Goal: Navigation & Orientation: Understand site structure

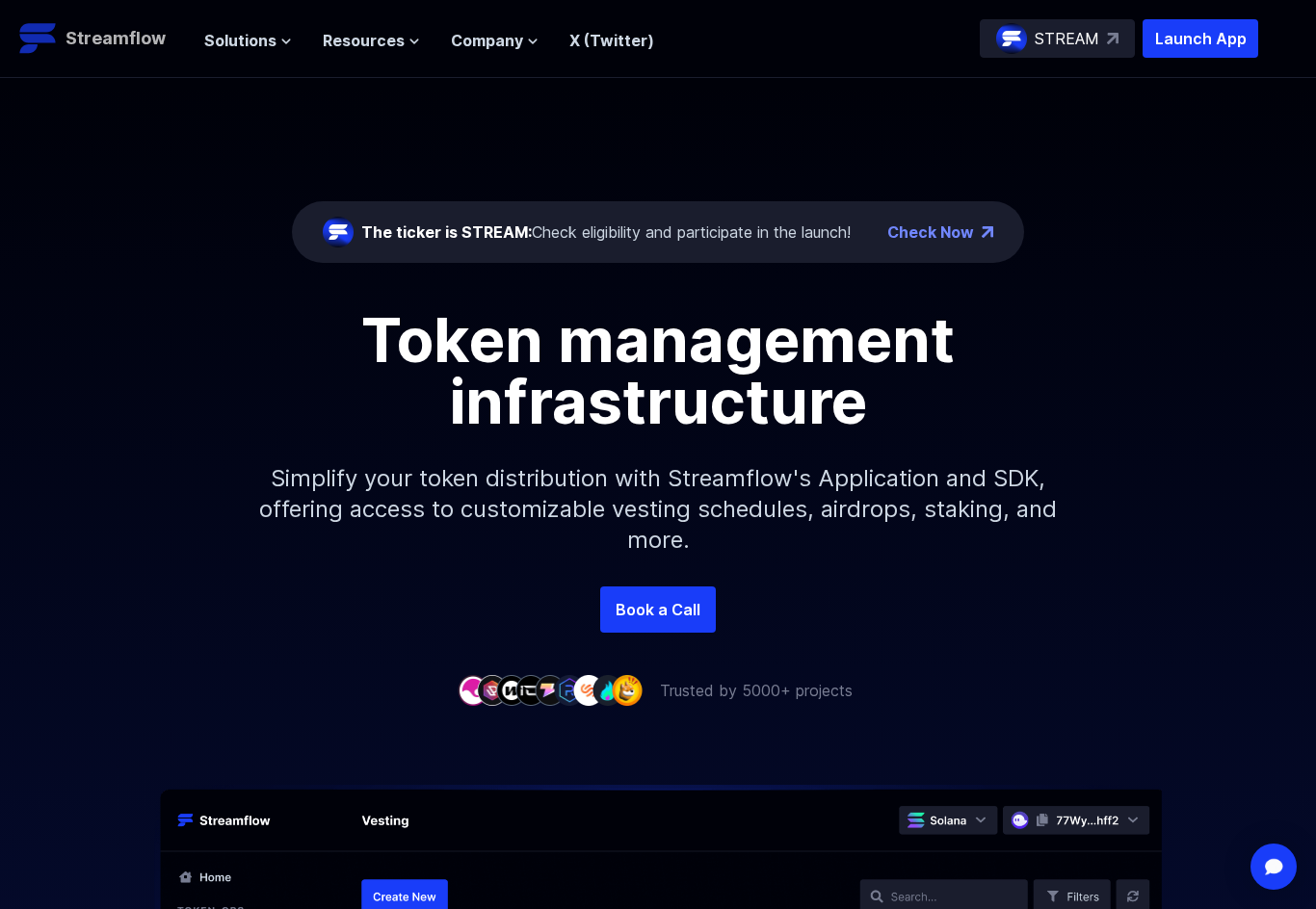
click at [125, 39] on p "Streamflow" at bounding box center [115, 39] width 100 height 27
click at [244, 47] on span "Solutions" at bounding box center [240, 41] width 72 height 23
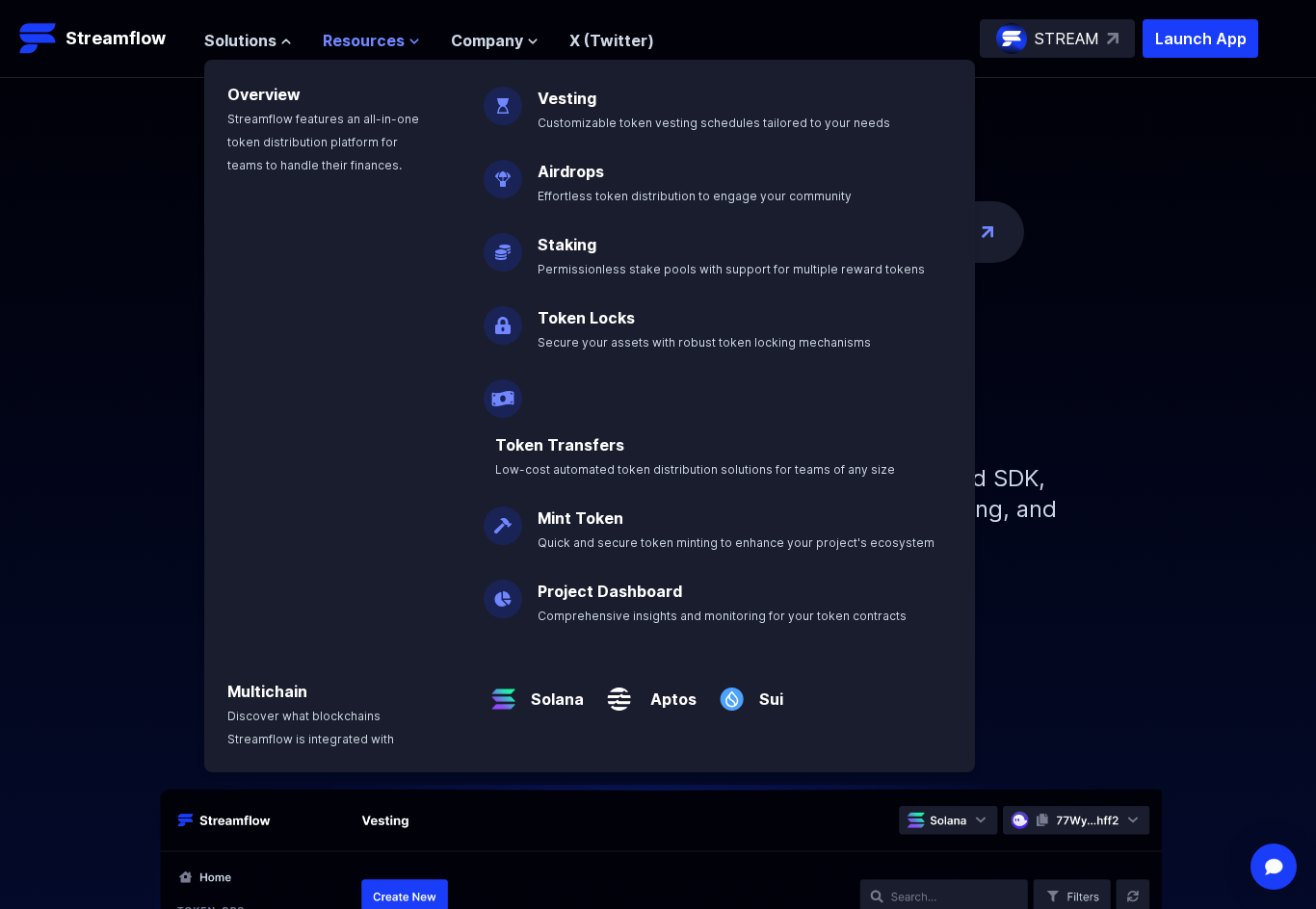
click at [387, 39] on span "Resources" at bounding box center [364, 41] width 82 height 23
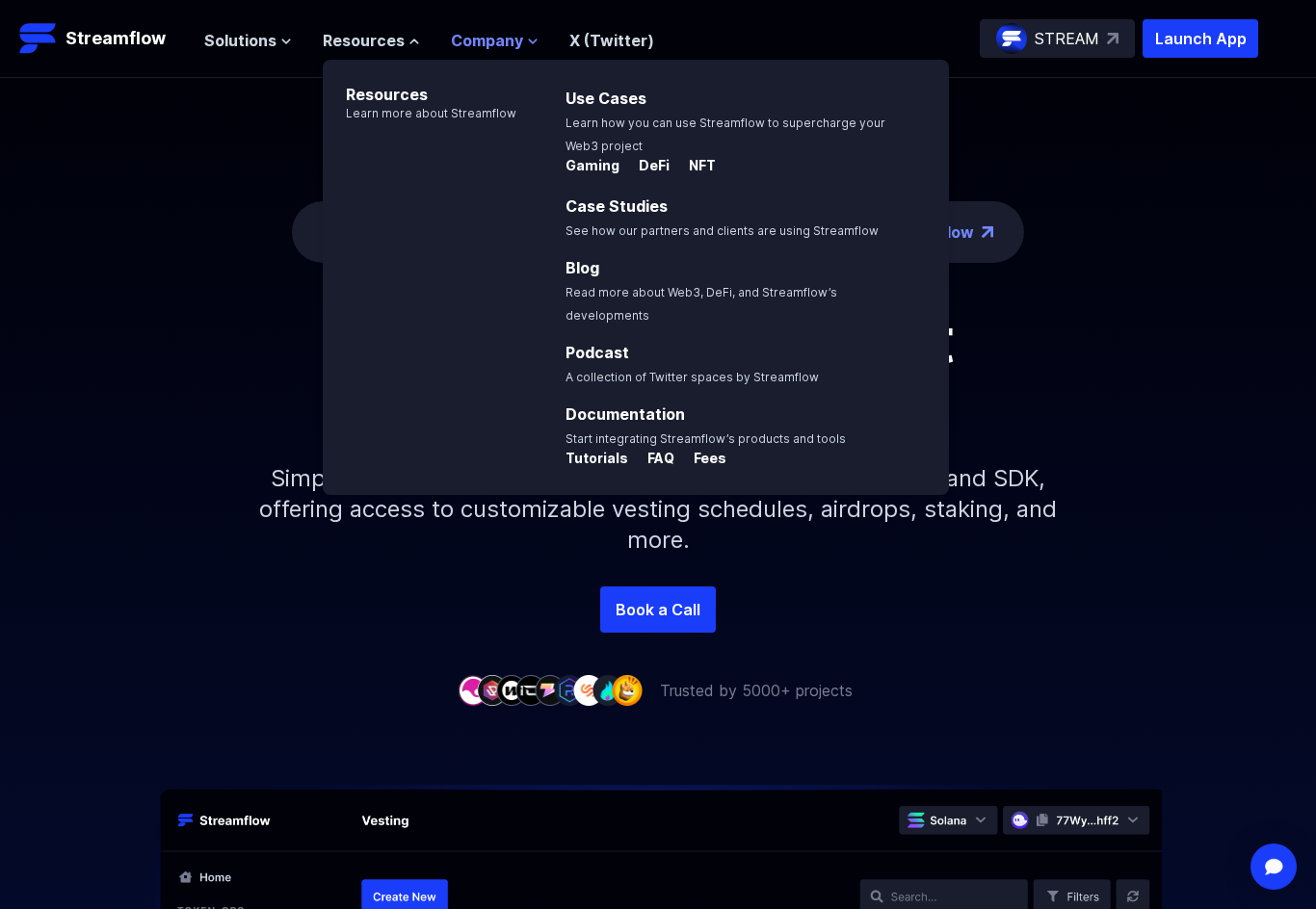
click at [486, 50] on span "Company" at bounding box center [486, 41] width 72 height 23
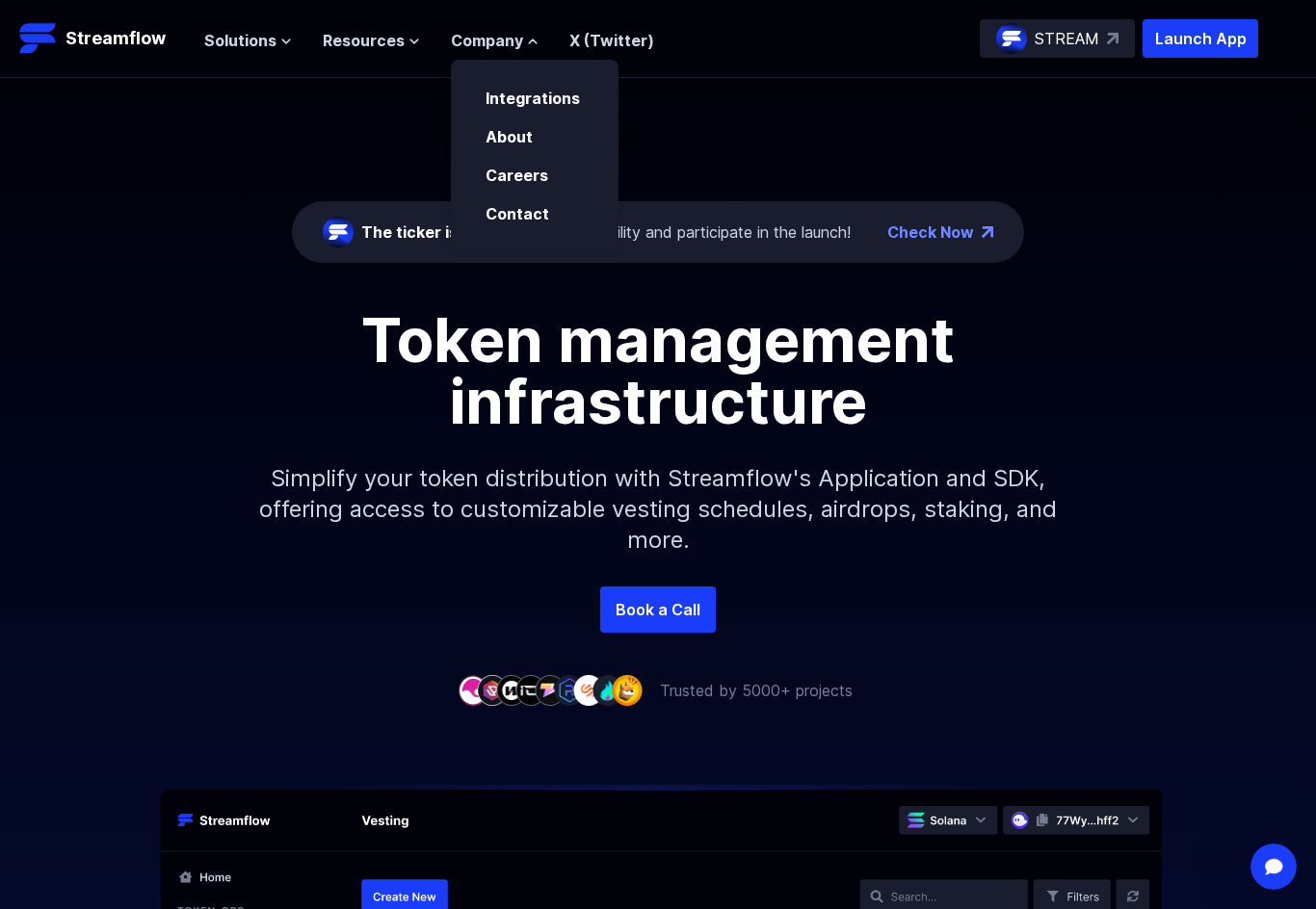
click at [833, 144] on div "The ticker is STREAM: Check eligibility and participate in the launch! Check No…" at bounding box center [658, 332] width 1316 height 508
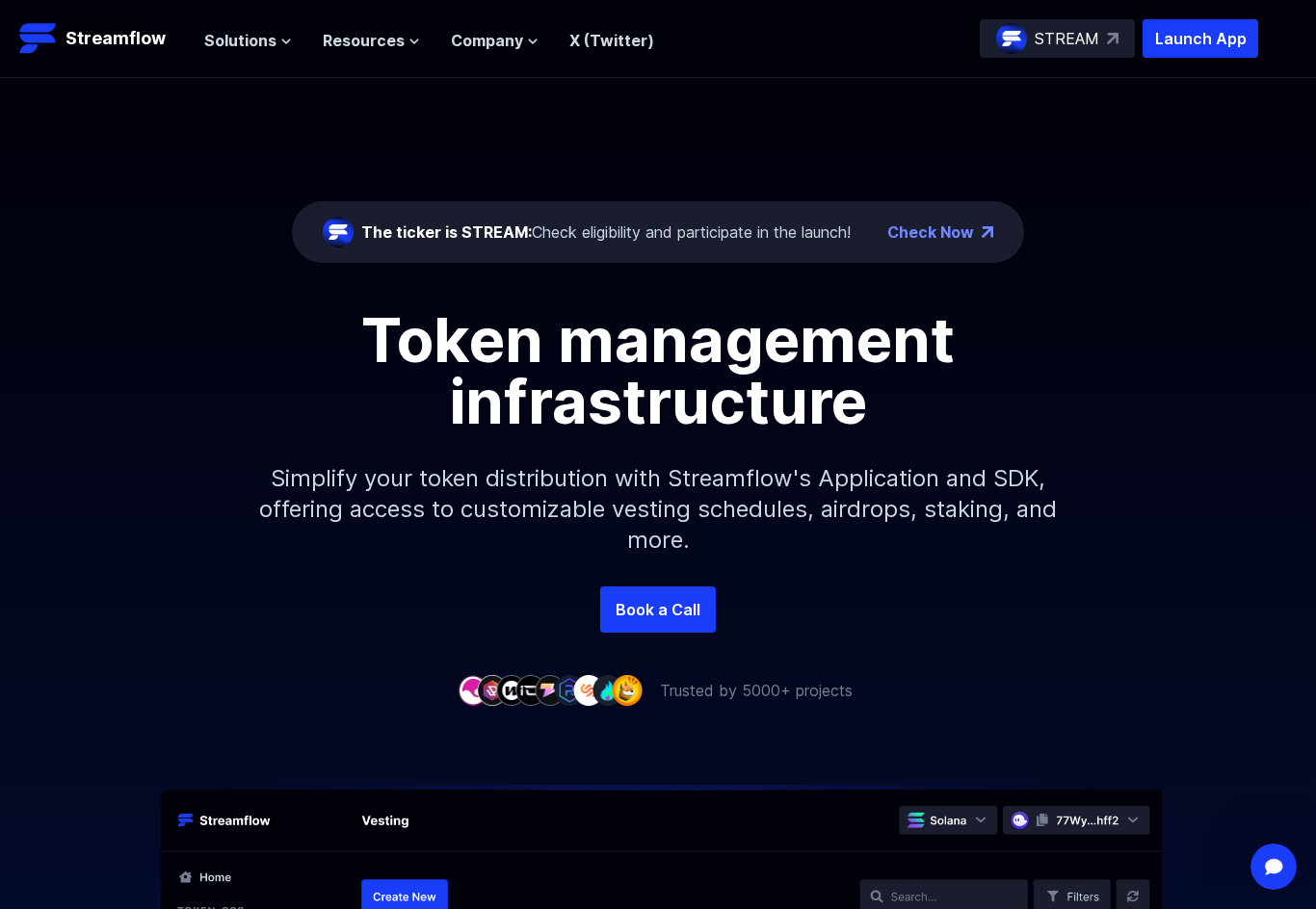
click at [591, 52] on div "Solutions Overview Streamflow features an all-in-one token distribution platfor…" at bounding box center [429, 39] width 449 height 39
click at [510, 37] on span "Company" at bounding box center [486, 41] width 72 height 23
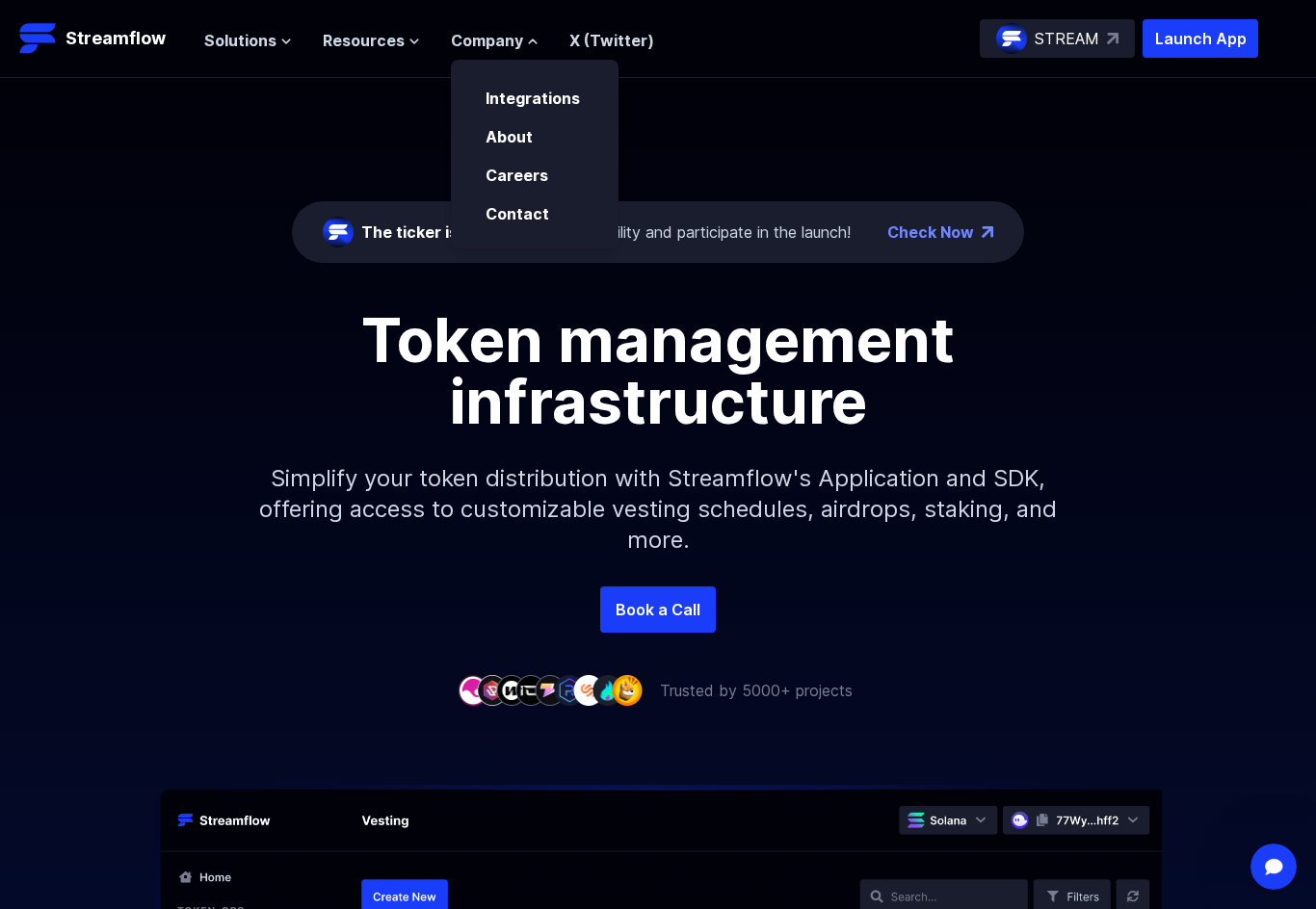
click at [379, 54] on div "Solutions Overview Streamflow features an all-in-one token distribution platfor…" at bounding box center [429, 39] width 449 height 39
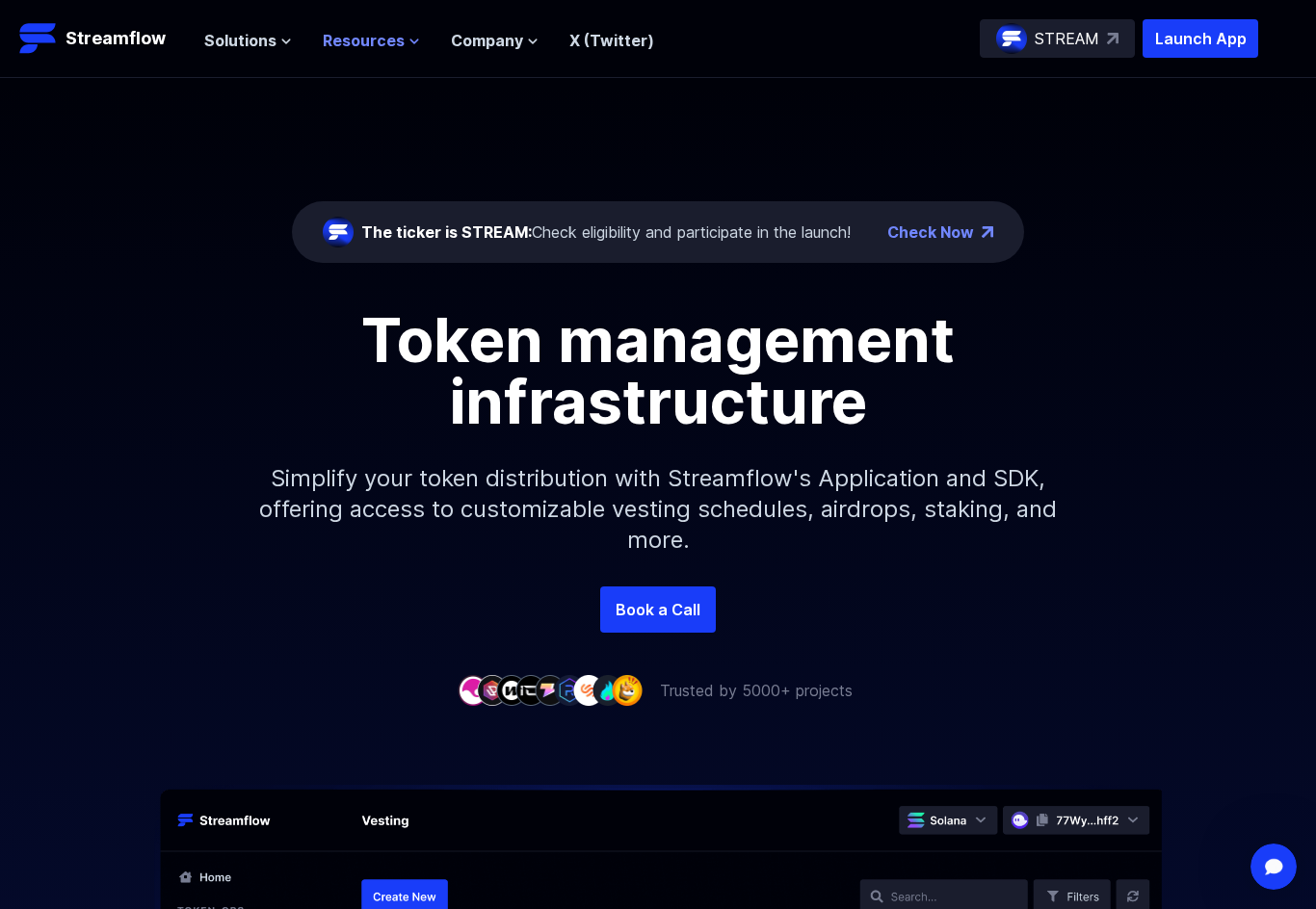
click at [371, 45] on span "Resources" at bounding box center [364, 41] width 82 height 23
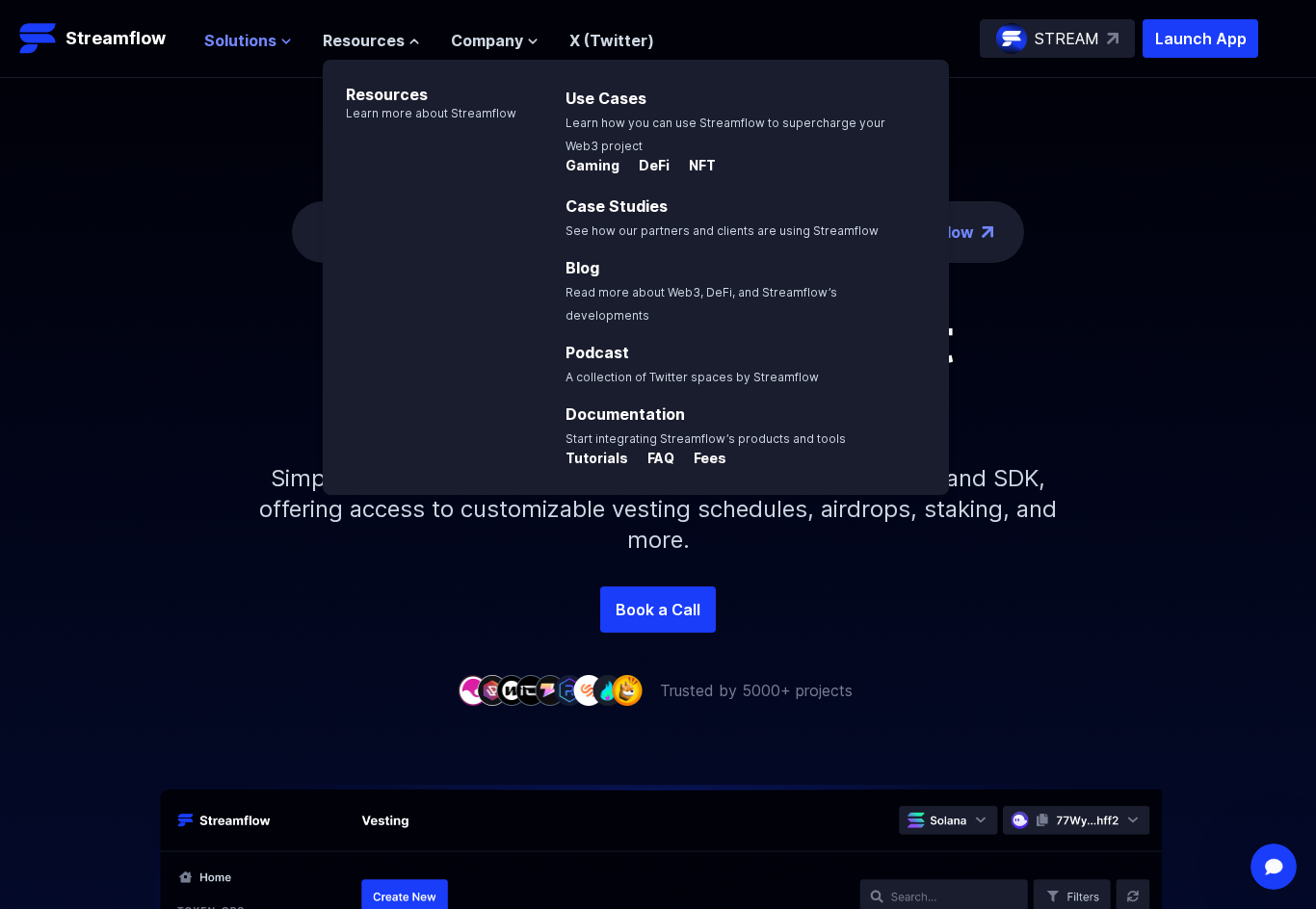
click at [226, 50] on span "Solutions" at bounding box center [240, 41] width 72 height 23
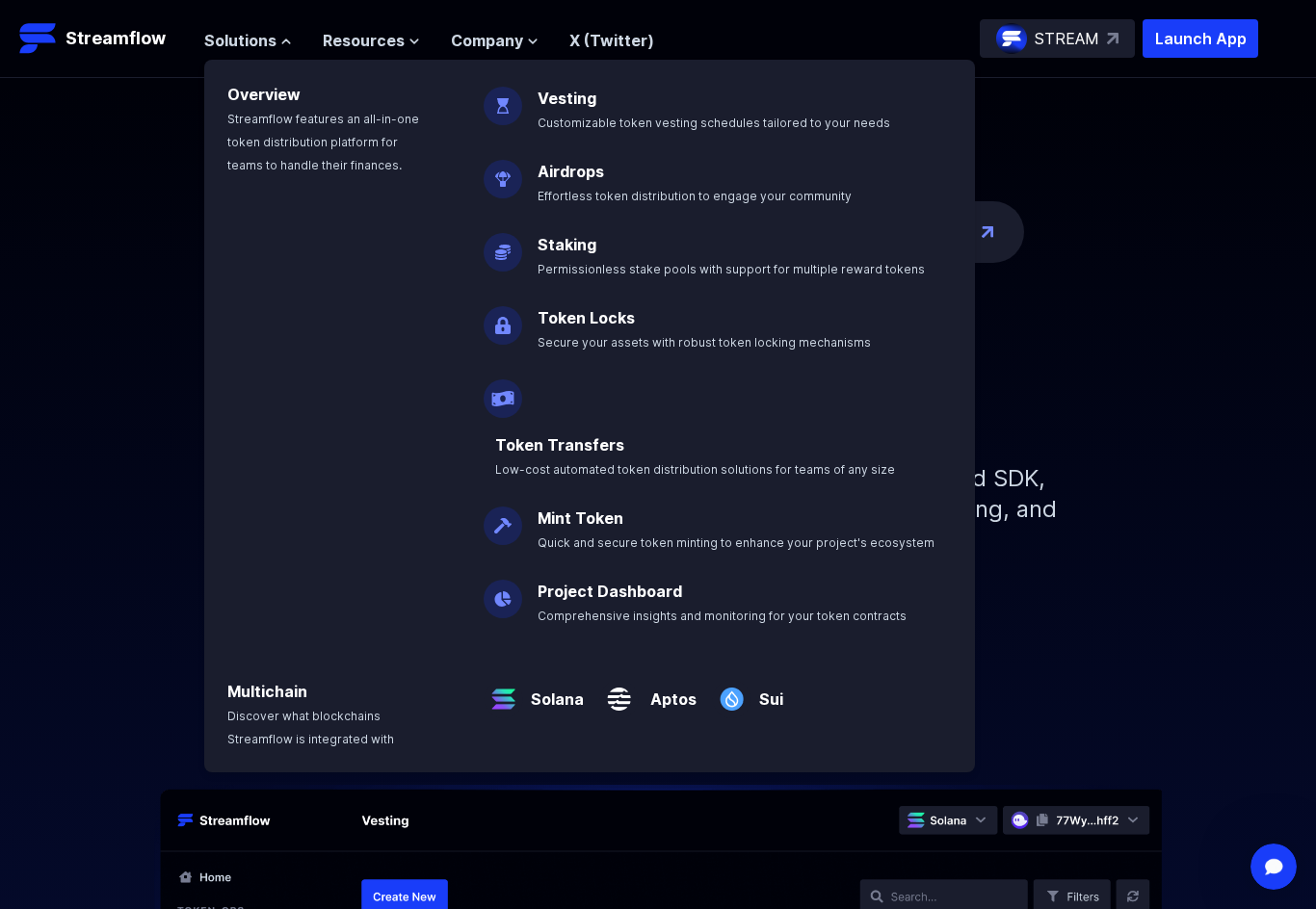
click at [173, 70] on header "Streamflow Launch App STREAM Solutions Overview Streamflow features an all-in-o…" at bounding box center [658, 39] width 1316 height 78
